Goal: Complete application form

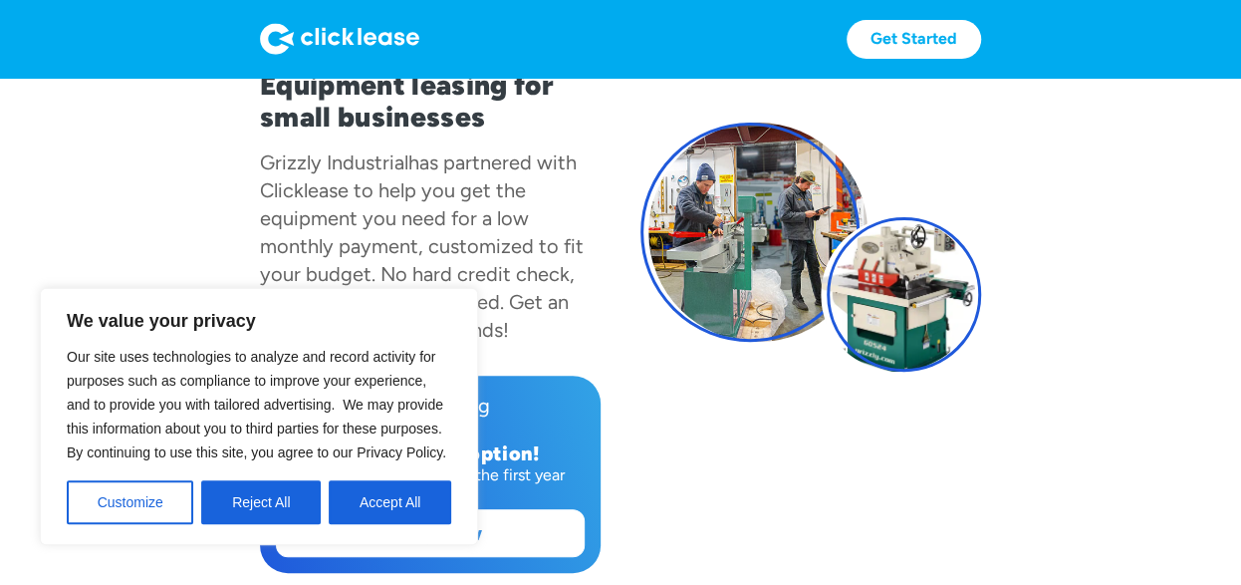
scroll to position [199, 0]
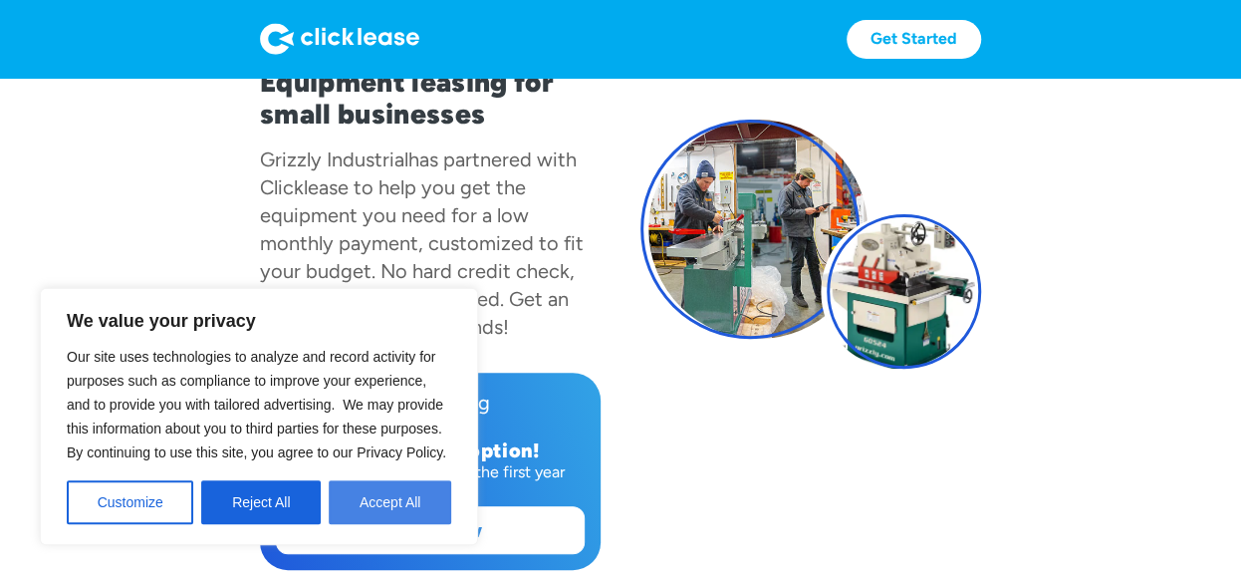
click at [369, 491] on button "Accept All" at bounding box center [390, 502] width 123 height 44
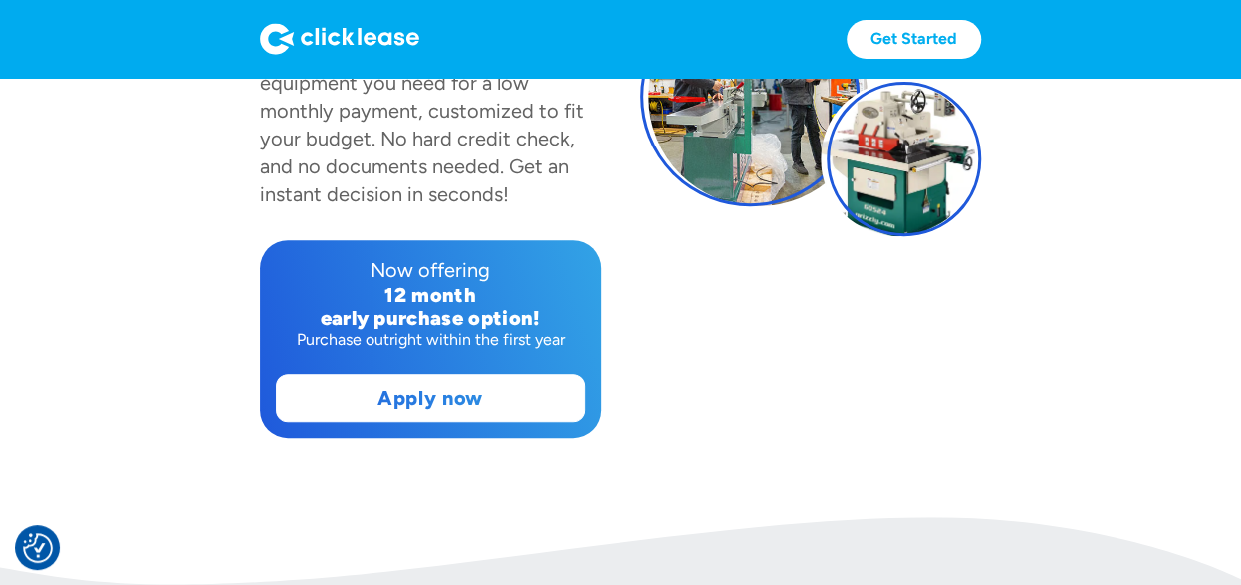
scroll to position [265, 0]
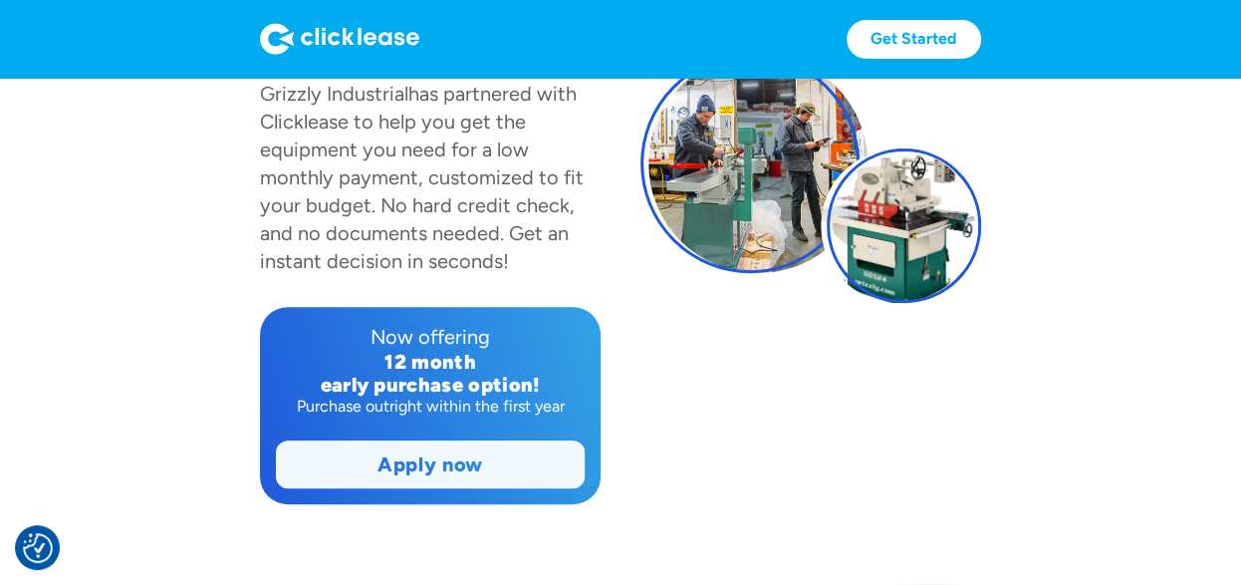
click at [423, 460] on link "Apply now" at bounding box center [430, 464] width 307 height 46
